Goal: Task Accomplishment & Management: Use online tool/utility

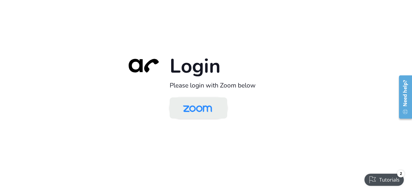
click at [210, 110] on img at bounding box center [198, 109] width 42 height 20
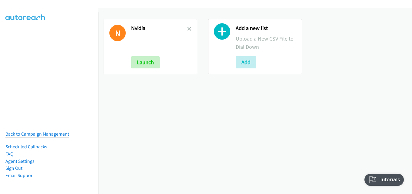
click at [185, 30] on h2 "Nvidia" at bounding box center [159, 28] width 56 height 7
click at [187, 30] on icon at bounding box center [189, 29] width 4 height 4
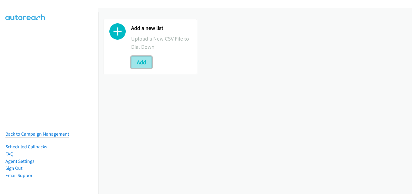
click at [143, 61] on button "Add" at bounding box center [141, 62] width 21 height 12
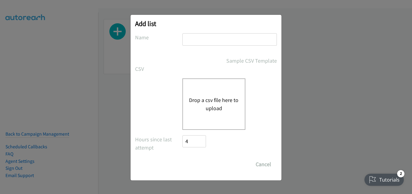
click at [215, 34] on input "text" at bounding box center [229, 39] width 95 height 12
type input "nvidia"
click at [214, 97] on button "Drop a csv file here to upload" at bounding box center [214, 104] width 50 height 16
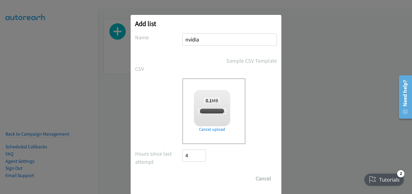
checkbox input "true"
click at [198, 177] on input "Save List" at bounding box center [198, 179] width 32 height 12
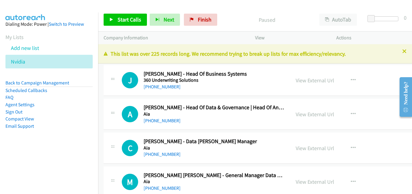
click at [398, 49] on div "This list was over 225 records long. We recommend trying to break up lists for …" at bounding box center [255, 53] width 314 height 19
click at [402, 52] on icon at bounding box center [404, 52] width 4 height 4
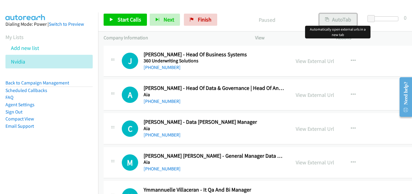
click at [337, 17] on button "AutoTab" at bounding box center [338, 20] width 38 height 12
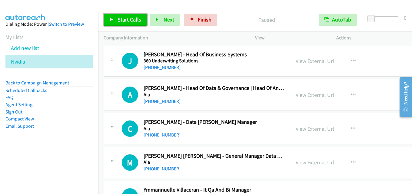
click at [133, 18] on span "Start Calls" at bounding box center [130, 19] width 24 height 7
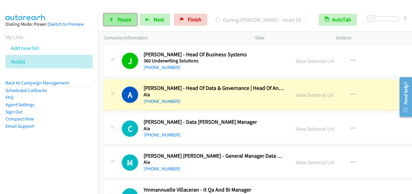
click at [122, 15] on link "Pause" at bounding box center [120, 20] width 33 height 12
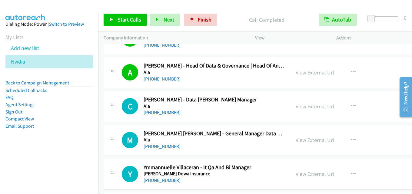
scroll to position [30, 0]
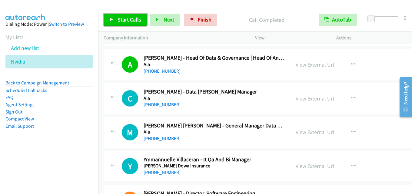
click at [129, 20] on span "Start Calls" at bounding box center [130, 19] width 24 height 7
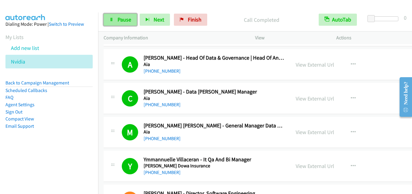
click at [121, 19] on span "Pause" at bounding box center [125, 19] width 14 height 7
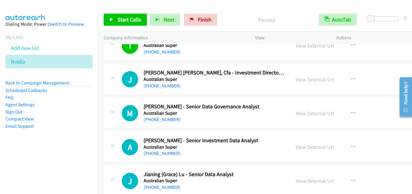
scroll to position [364, 0]
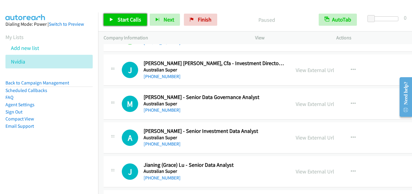
click at [123, 19] on span "Start Calls" at bounding box center [130, 19] width 24 height 7
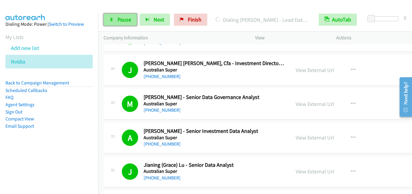
click at [125, 19] on span "Pause" at bounding box center [125, 19] width 14 height 7
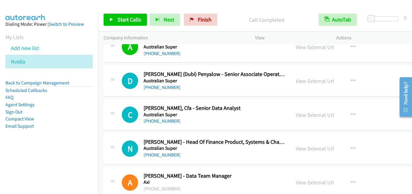
scroll to position [545, 0]
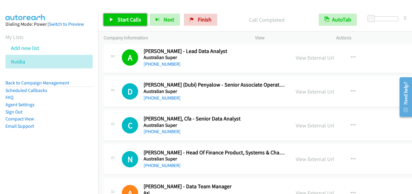
click at [131, 18] on span "Start Calls" at bounding box center [130, 19] width 24 height 7
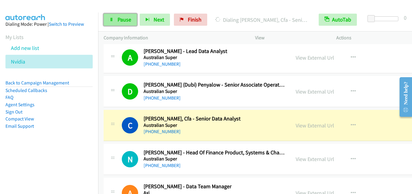
click at [125, 18] on span "Pause" at bounding box center [125, 19] width 14 height 7
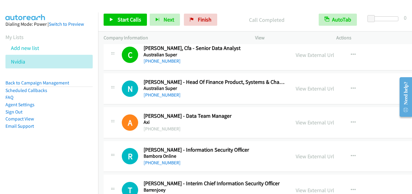
scroll to position [606, 0]
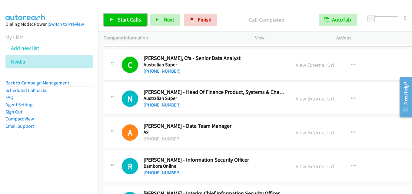
click at [128, 15] on link "Start Calls" at bounding box center [125, 20] width 43 height 12
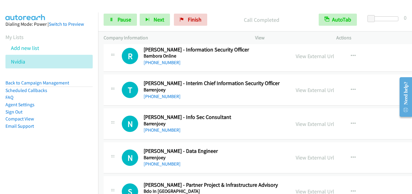
scroll to position [727, 0]
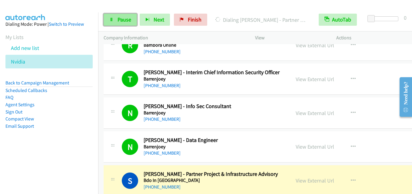
click at [121, 17] on span "Pause" at bounding box center [125, 19] width 14 height 7
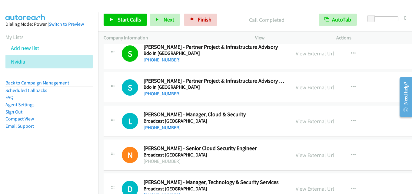
scroll to position [878, 0]
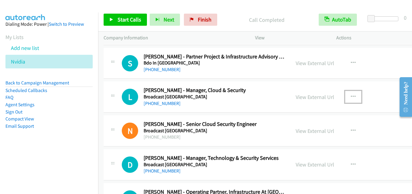
click at [351, 96] on icon "button" at bounding box center [353, 97] width 5 height 5
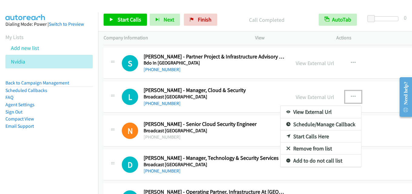
click at [347, 96] on div at bounding box center [206, 97] width 412 height 194
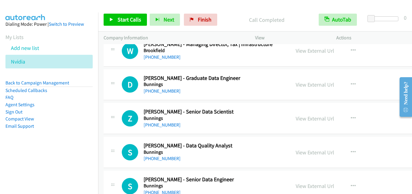
scroll to position [1091, 0]
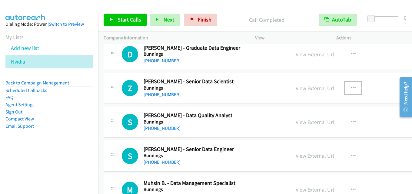
click at [351, 88] on icon "button" at bounding box center [353, 88] width 5 height 5
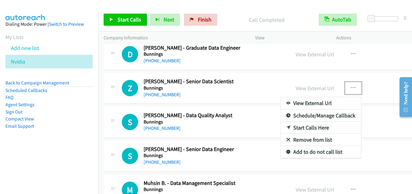
click at [321, 127] on link "Start Calls Here" at bounding box center [321, 128] width 81 height 12
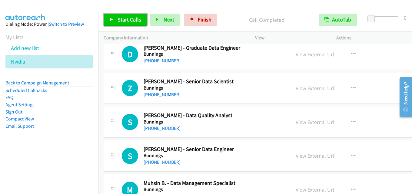
click at [122, 21] on span "Start Calls" at bounding box center [130, 19] width 24 height 7
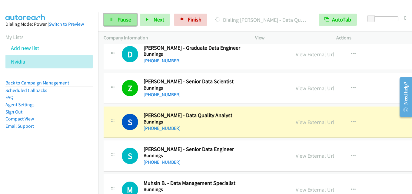
click at [121, 20] on span "Pause" at bounding box center [125, 19] width 14 height 7
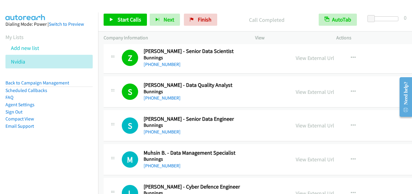
scroll to position [1151, 0]
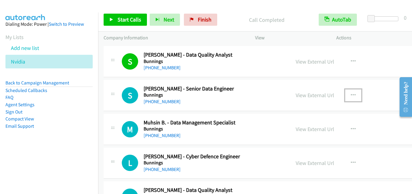
click at [351, 94] on icon "button" at bounding box center [353, 95] width 5 height 5
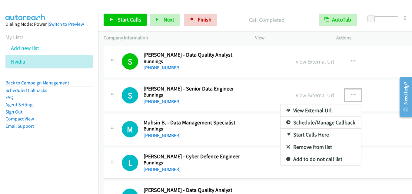
click at [313, 134] on link "Start Calls Here" at bounding box center [321, 135] width 81 height 12
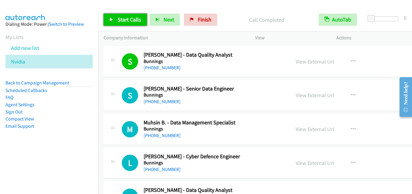
click at [121, 19] on span "Start Calls" at bounding box center [130, 19] width 24 height 7
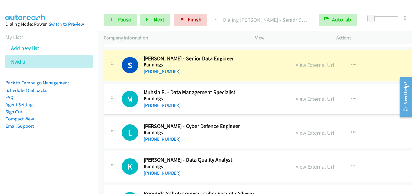
scroll to position [1212, 0]
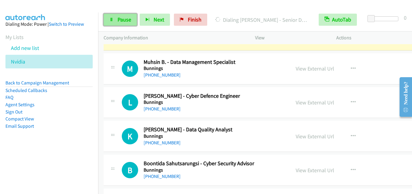
click at [118, 19] on span "Pause" at bounding box center [125, 19] width 14 height 7
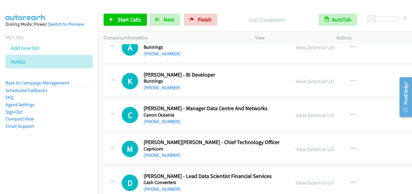
scroll to position [1636, 0]
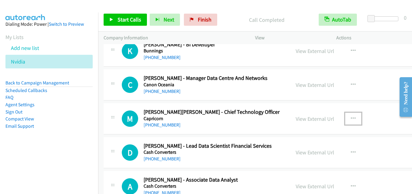
click at [347, 115] on button "button" at bounding box center [353, 119] width 16 height 12
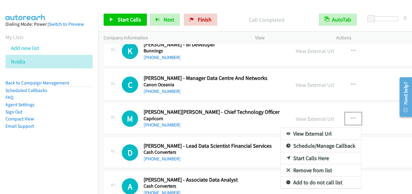
click at [308, 156] on link "Start Calls Here" at bounding box center [321, 158] width 81 height 12
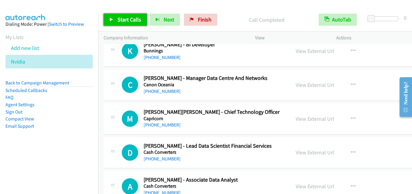
click at [137, 17] on span "Start Calls" at bounding box center [130, 19] width 24 height 7
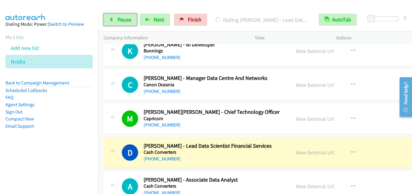
drag, startPoint x: 118, startPoint y: 18, endPoint x: 127, endPoint y: 37, distance: 20.3
click at [118, 18] on span "Pause" at bounding box center [125, 19] width 14 height 7
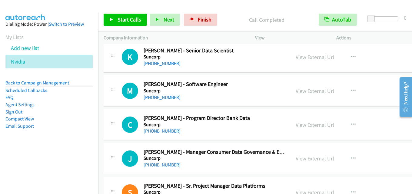
scroll to position [16860, 0]
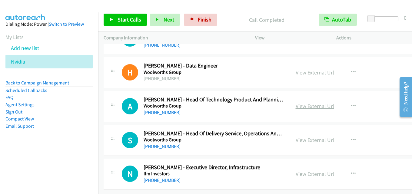
click at [311, 103] on link "View External Url" at bounding box center [315, 106] width 38 height 7
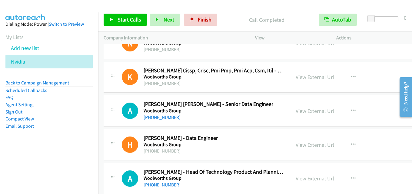
scroll to position [16770, 0]
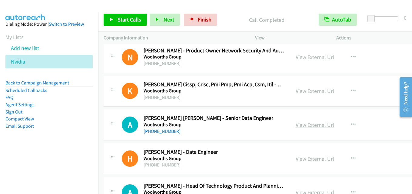
click at [321, 126] on link "View External Url" at bounding box center [315, 124] width 38 height 7
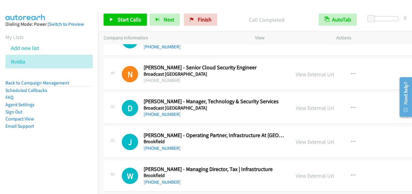
scroll to position [945, 0]
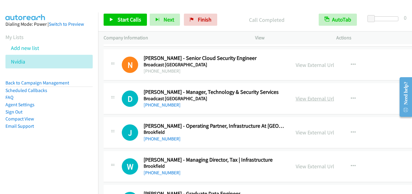
click at [314, 98] on link "View External Url" at bounding box center [315, 98] width 38 height 7
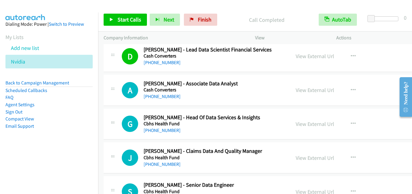
scroll to position [1762, 0]
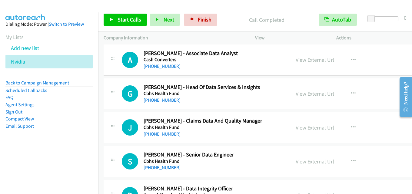
click at [307, 95] on link "View External Url" at bounding box center [315, 93] width 38 height 7
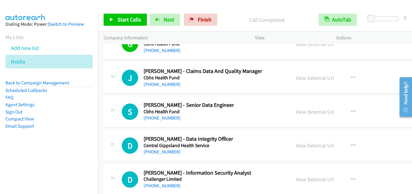
scroll to position [1823, 0]
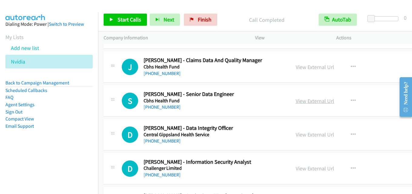
click at [318, 102] on link "View External Url" at bounding box center [315, 101] width 38 height 7
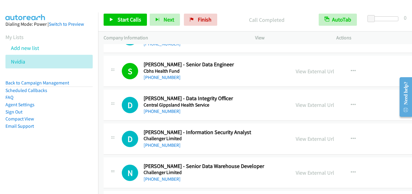
scroll to position [1853, 0]
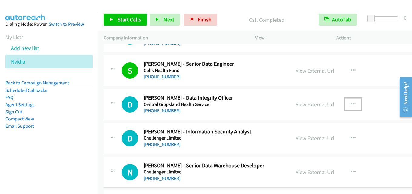
click at [351, 103] on icon "button" at bounding box center [353, 104] width 5 height 5
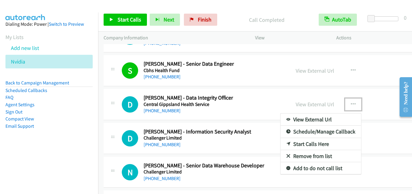
click at [310, 144] on link "Start Calls Here" at bounding box center [321, 144] width 81 height 12
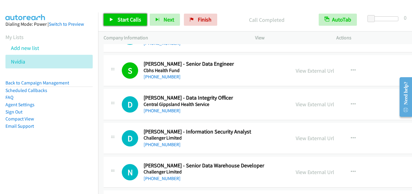
click at [122, 22] on span "Start Calls" at bounding box center [130, 19] width 24 height 7
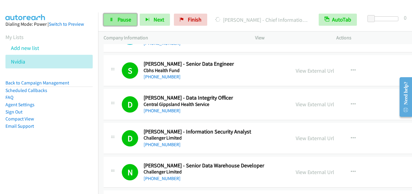
click at [115, 19] on link "Pause" at bounding box center [120, 20] width 33 height 12
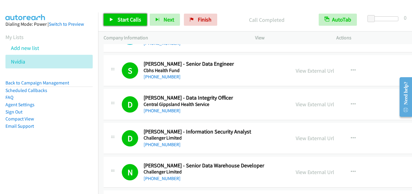
click at [124, 21] on span "Start Calls" at bounding box center [130, 19] width 24 height 7
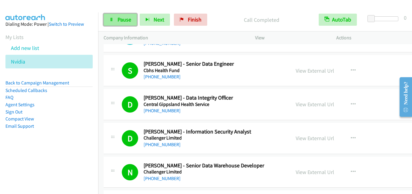
click at [123, 21] on span "Pause" at bounding box center [125, 19] width 14 height 7
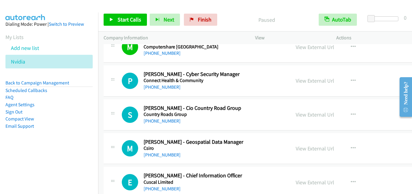
scroll to position [2247, 0]
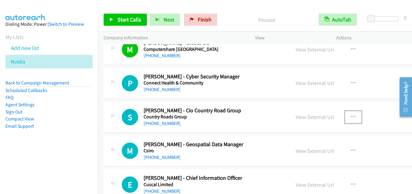
click at [351, 117] on icon "button" at bounding box center [353, 117] width 5 height 5
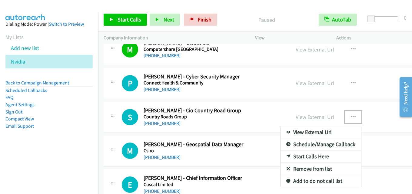
click at [317, 155] on link "Start Calls Here" at bounding box center [321, 157] width 81 height 12
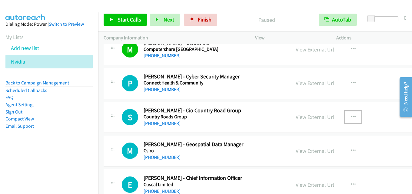
click at [351, 115] on icon "button" at bounding box center [353, 117] width 5 height 5
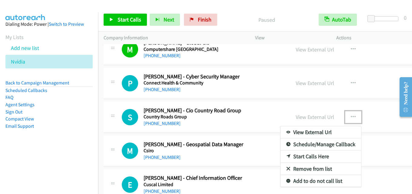
click at [310, 154] on link "Start Calls Here" at bounding box center [321, 157] width 81 height 12
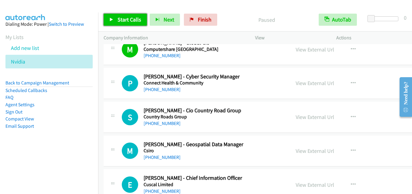
click at [129, 22] on span "Start Calls" at bounding box center [130, 19] width 24 height 7
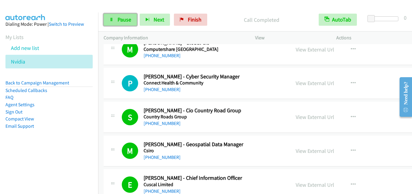
click at [127, 19] on span "Pause" at bounding box center [125, 19] width 14 height 7
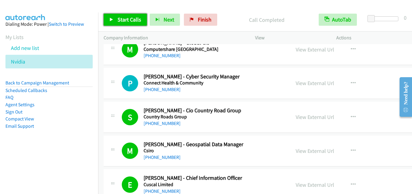
click at [123, 21] on span "Start Calls" at bounding box center [130, 19] width 24 height 7
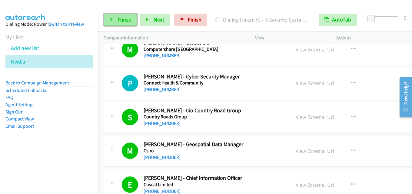
click at [123, 23] on link "Pause" at bounding box center [120, 20] width 33 height 12
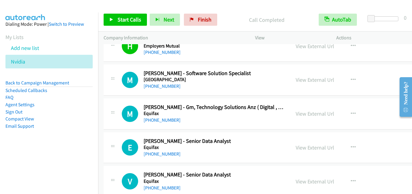
scroll to position [2762, 0]
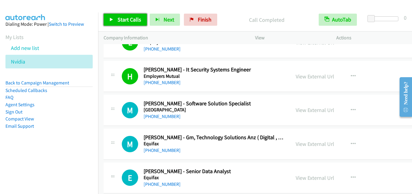
click at [132, 15] on link "Start Calls" at bounding box center [125, 20] width 43 height 12
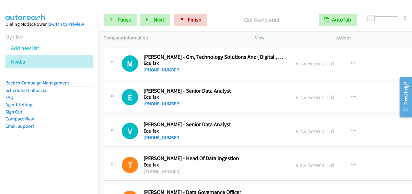
scroll to position [2853, 0]
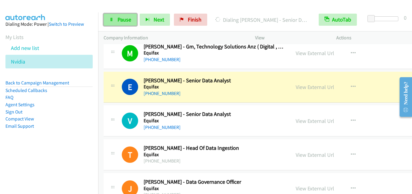
click at [123, 21] on span "Pause" at bounding box center [125, 19] width 14 height 7
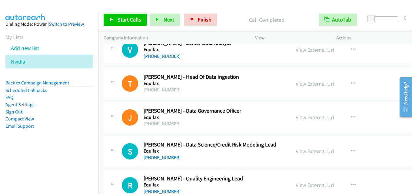
scroll to position [2913, 0]
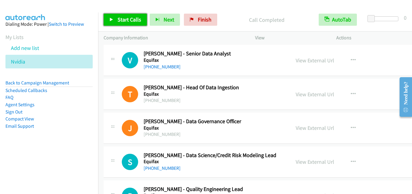
click at [124, 21] on span "Start Calls" at bounding box center [130, 19] width 24 height 7
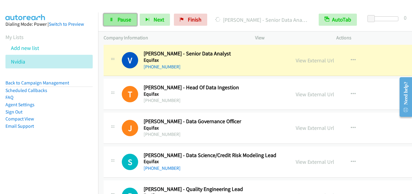
click at [122, 18] on span "Pause" at bounding box center [125, 19] width 14 height 7
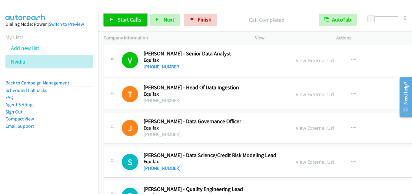
click at [127, 17] on span "Start Calls" at bounding box center [130, 19] width 24 height 7
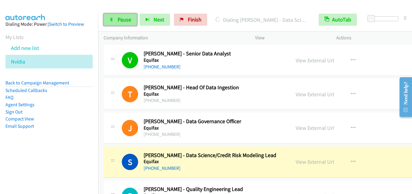
click at [119, 18] on span "Pause" at bounding box center [125, 19] width 14 height 7
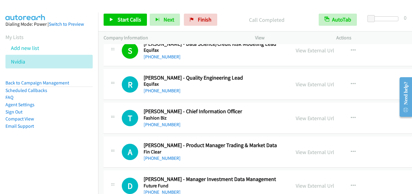
scroll to position [3035, 0]
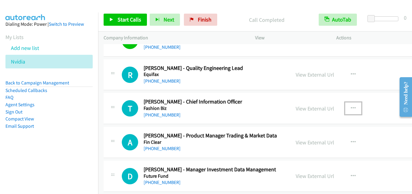
click at [351, 110] on icon "button" at bounding box center [353, 108] width 5 height 5
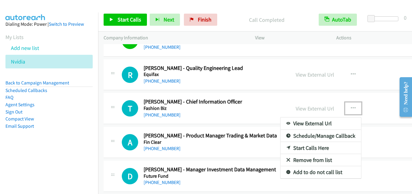
click at [326, 149] on link "Start Calls Here" at bounding box center [321, 148] width 81 height 12
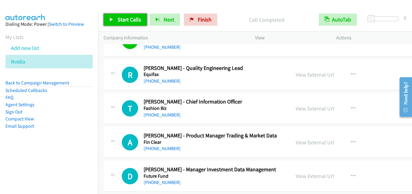
click at [131, 21] on span "Start Calls" at bounding box center [130, 19] width 24 height 7
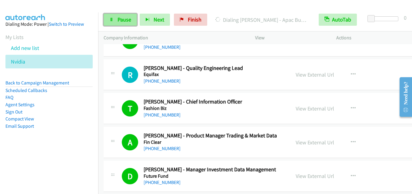
click at [118, 24] on link "Pause" at bounding box center [120, 20] width 33 height 12
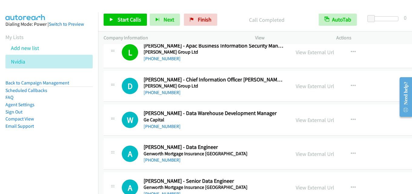
scroll to position [3216, 0]
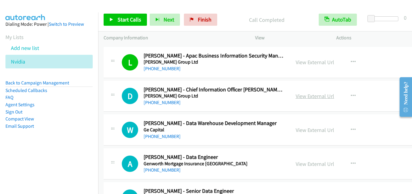
click at [298, 96] on link "View External Url" at bounding box center [315, 96] width 38 height 7
click at [127, 21] on span "Start Calls" at bounding box center [130, 19] width 24 height 7
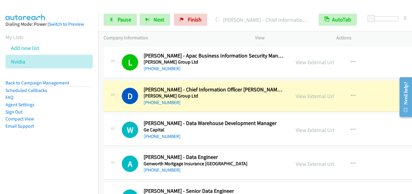
click at [121, 12] on div "Start Calls Pause Next Finish [PERSON_NAME] - Chief Information Officer [PERSON…" at bounding box center [255, 19] width 314 height 23
click at [120, 15] on link "Pause" at bounding box center [120, 20] width 33 height 12
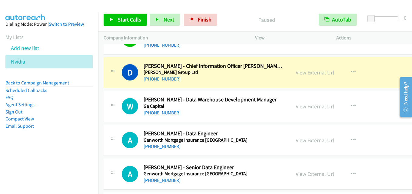
scroll to position [3247, 0]
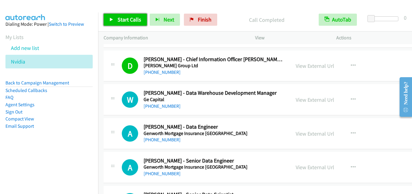
click at [131, 18] on span "Start Calls" at bounding box center [130, 19] width 24 height 7
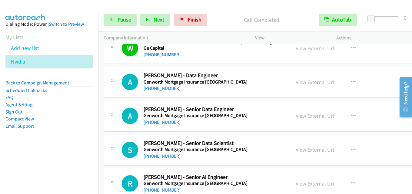
scroll to position [3307, 0]
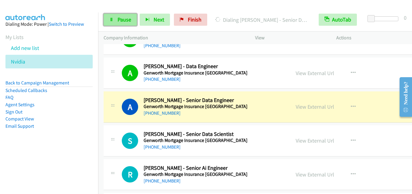
click at [125, 20] on span "Pause" at bounding box center [125, 19] width 14 height 7
